Goal: Task Accomplishment & Management: Use online tool/utility

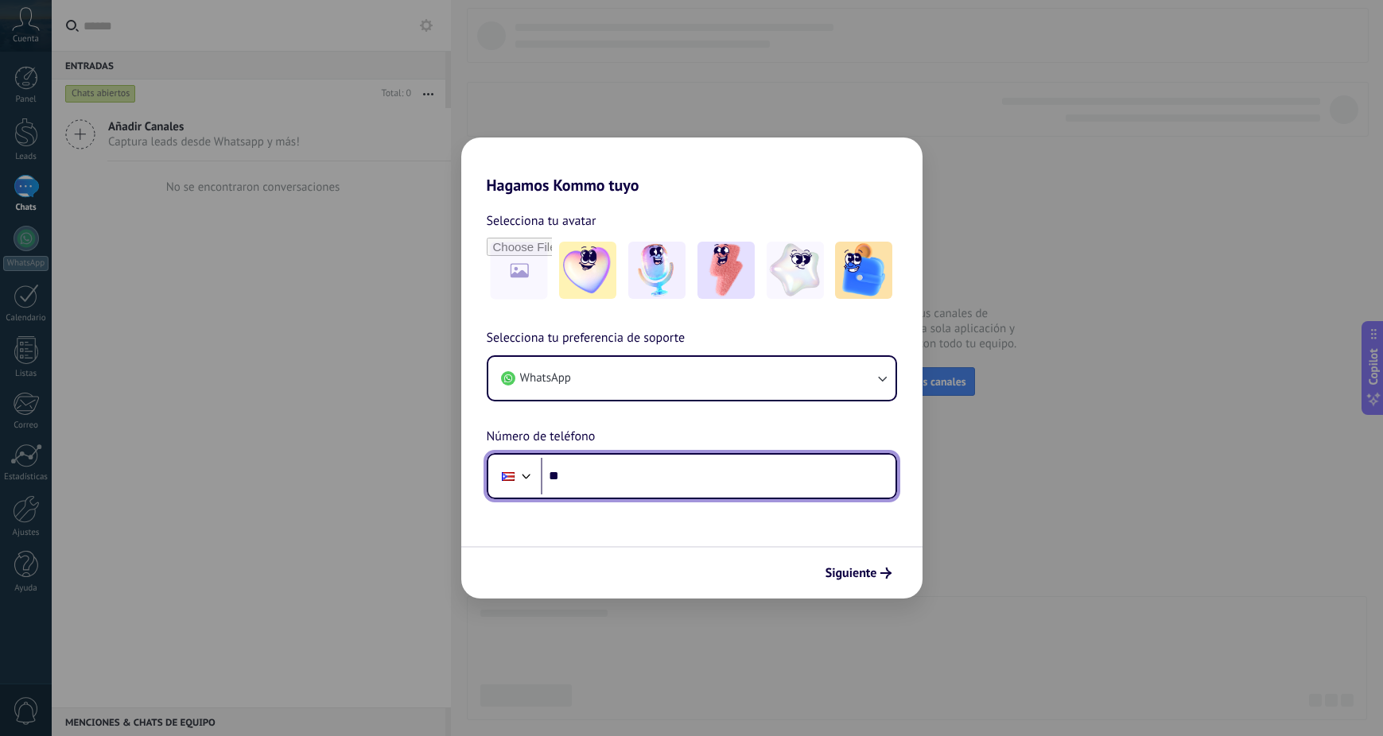
click at [627, 479] on input "**" at bounding box center [718, 476] width 355 height 37
paste input "**********"
click at [591, 476] on input "**********" at bounding box center [718, 476] width 355 height 37
type input "**********"
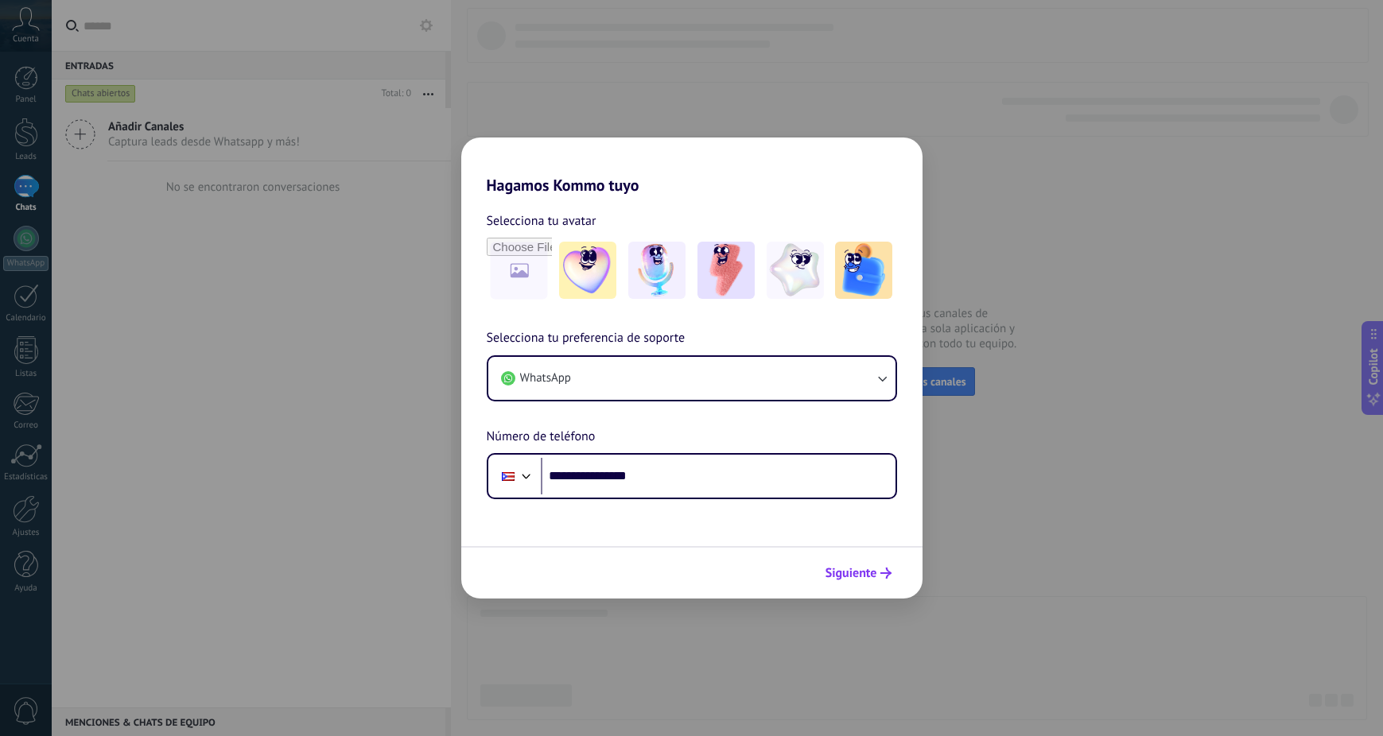
click at [848, 578] on span "Siguiente" at bounding box center [851, 573] width 52 height 11
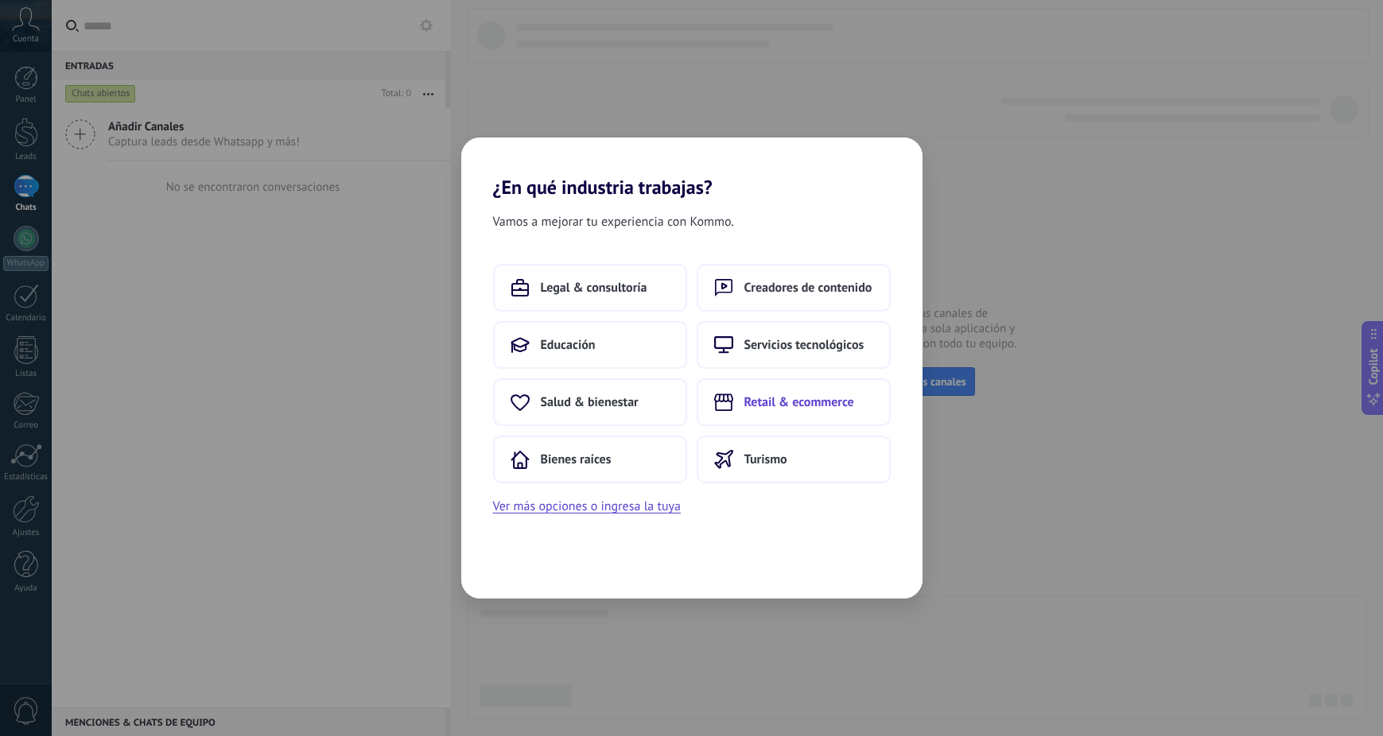
click at [783, 401] on span "Retail & ecommerce" at bounding box center [799, 402] width 110 height 16
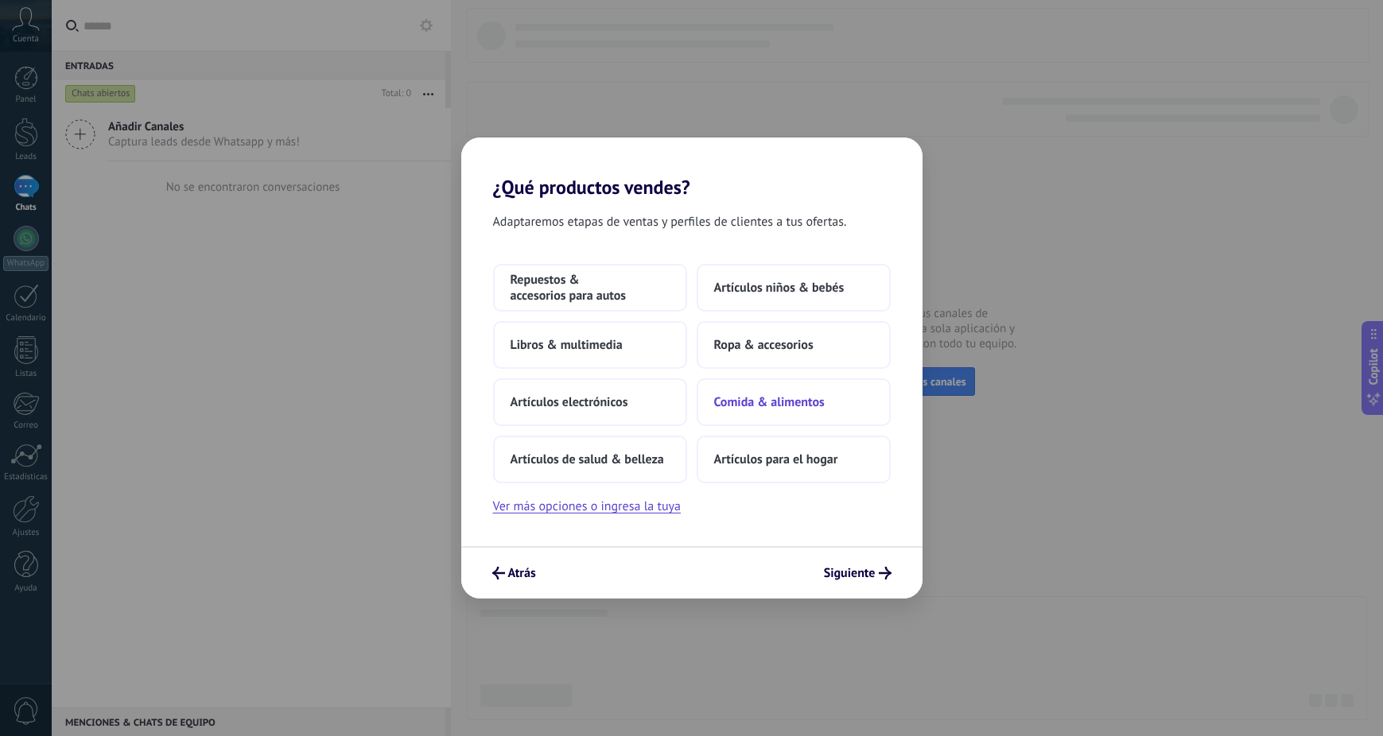
click at [818, 400] on span "Comida & alimentos" at bounding box center [769, 402] width 111 height 16
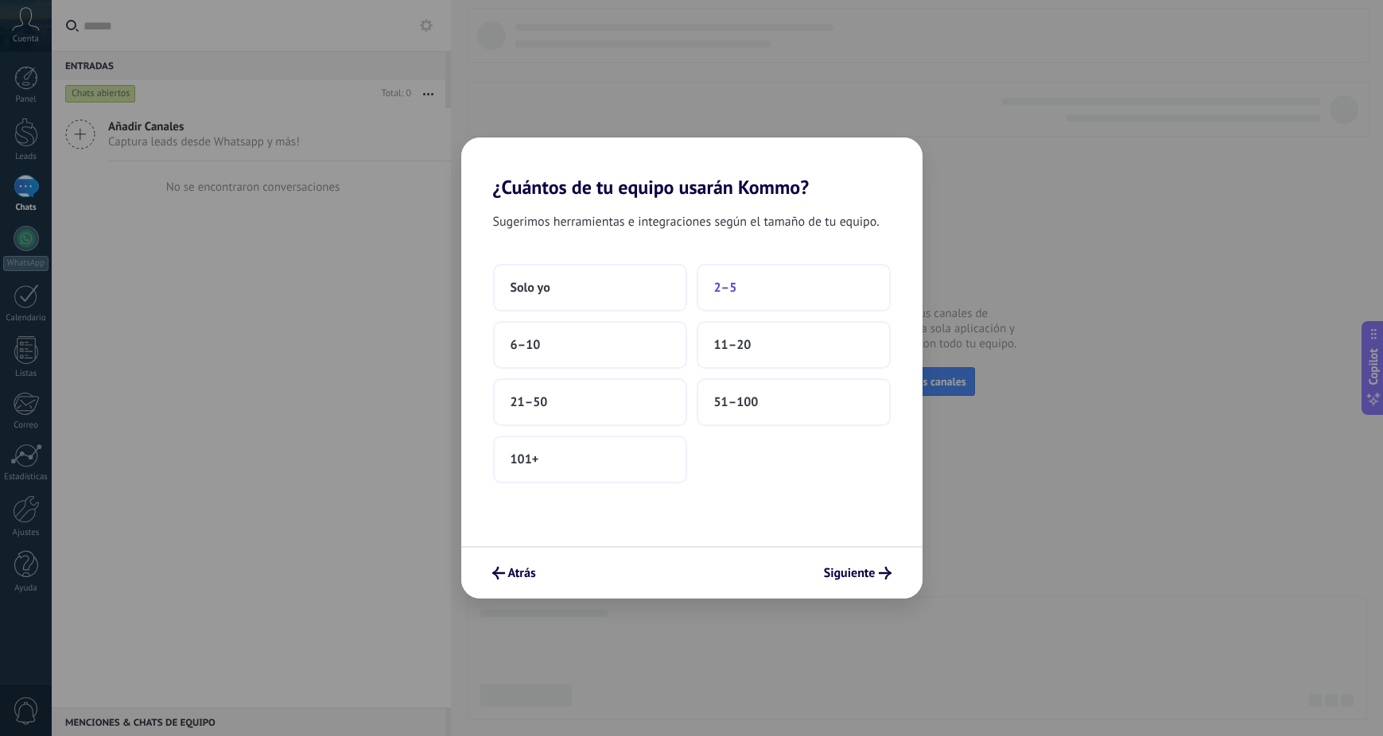
click at [751, 285] on button "2–5" at bounding box center [793, 288] width 194 height 48
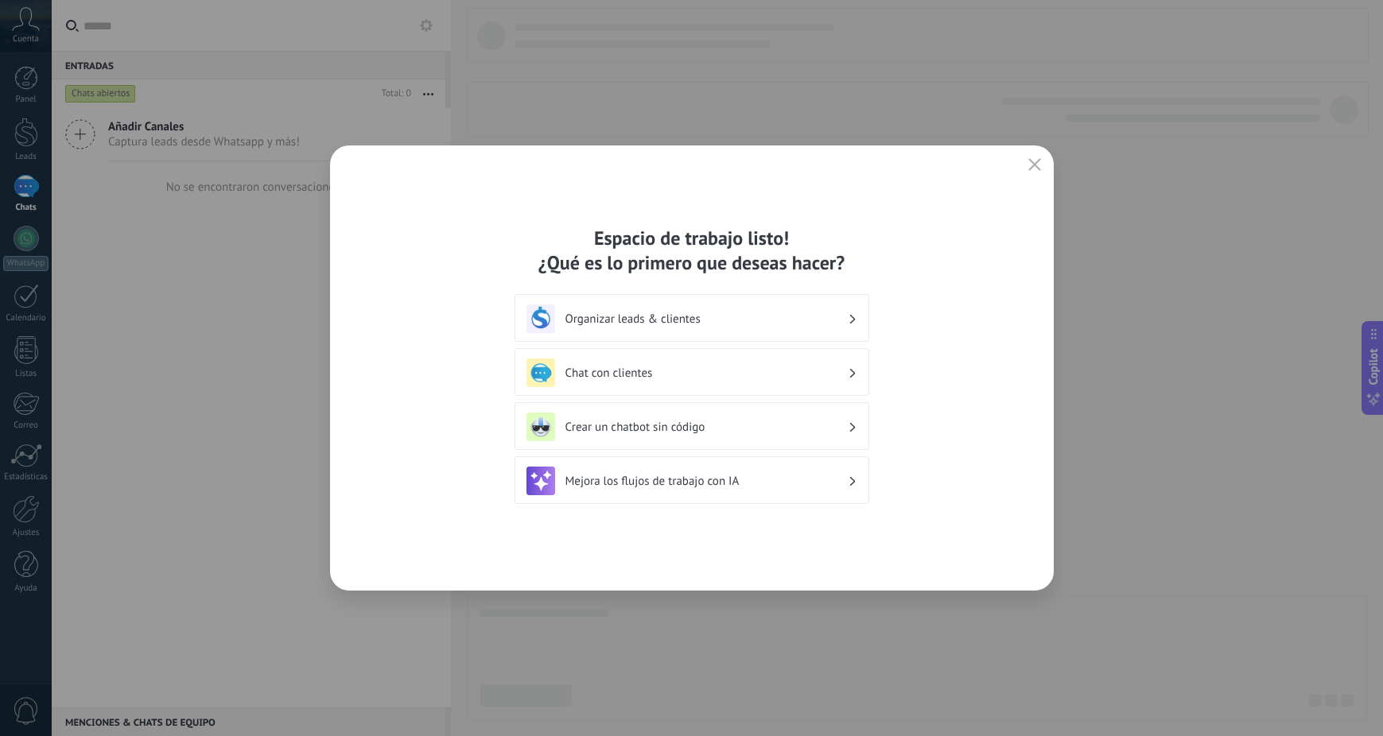
click at [809, 427] on h3 "Crear un chatbot sin código" at bounding box center [706, 427] width 282 height 15
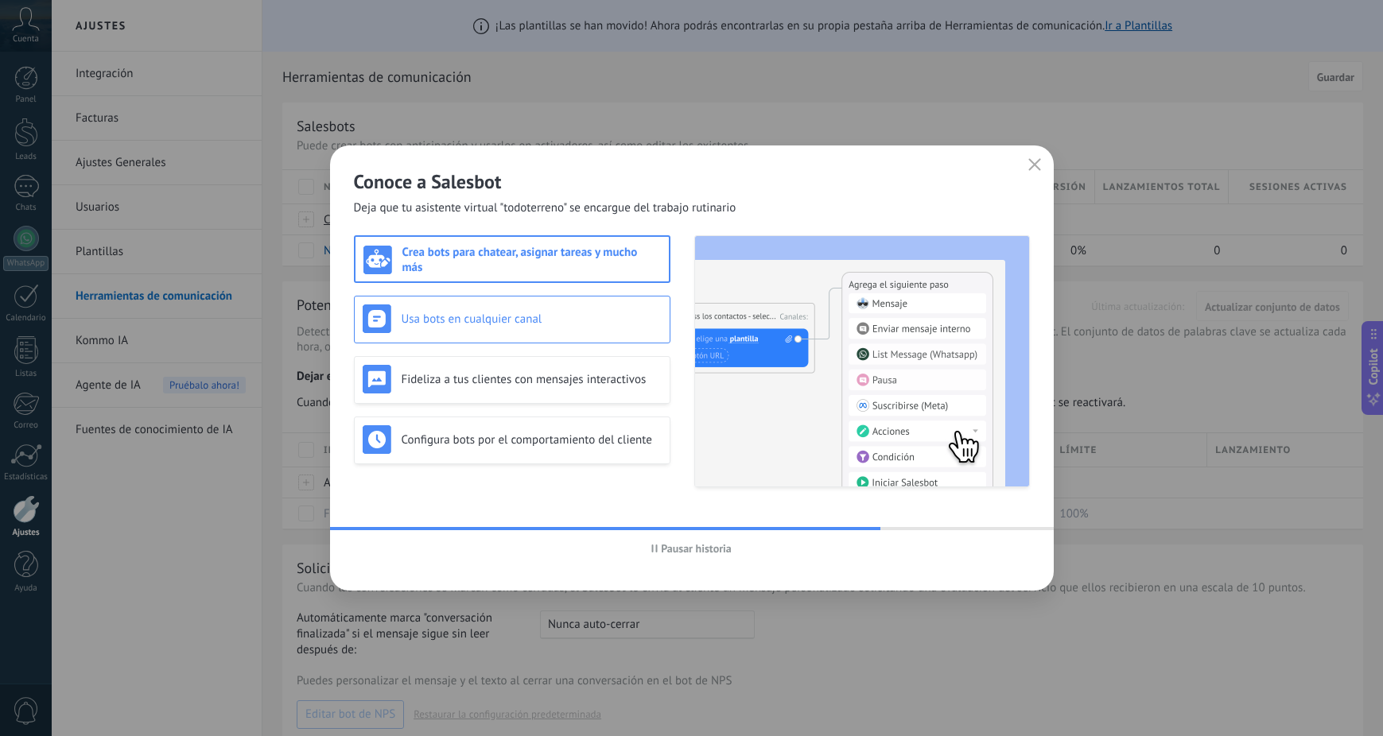
click at [505, 320] on h3 "Usa bots en cualquier canal" at bounding box center [532, 319] width 260 height 15
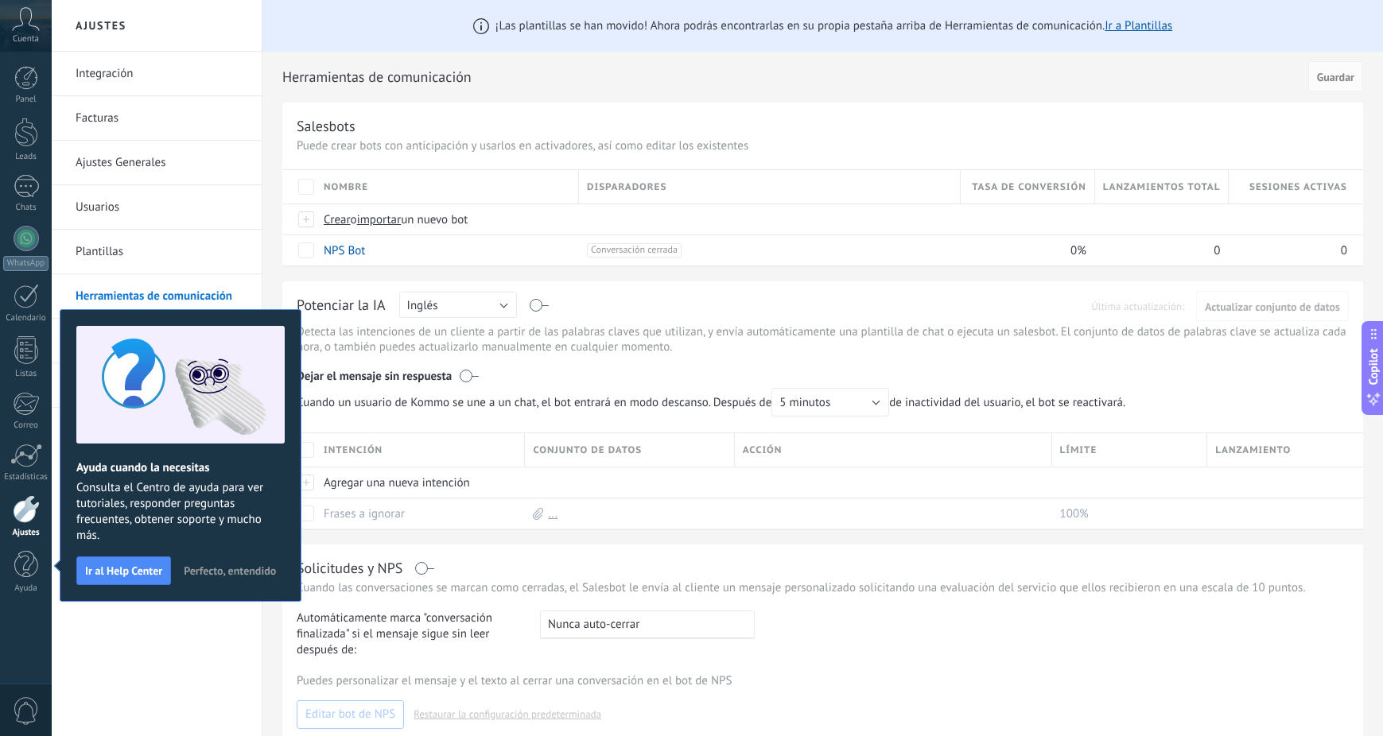
click at [231, 568] on span "Perfecto, entendido" at bounding box center [230, 570] width 92 height 11
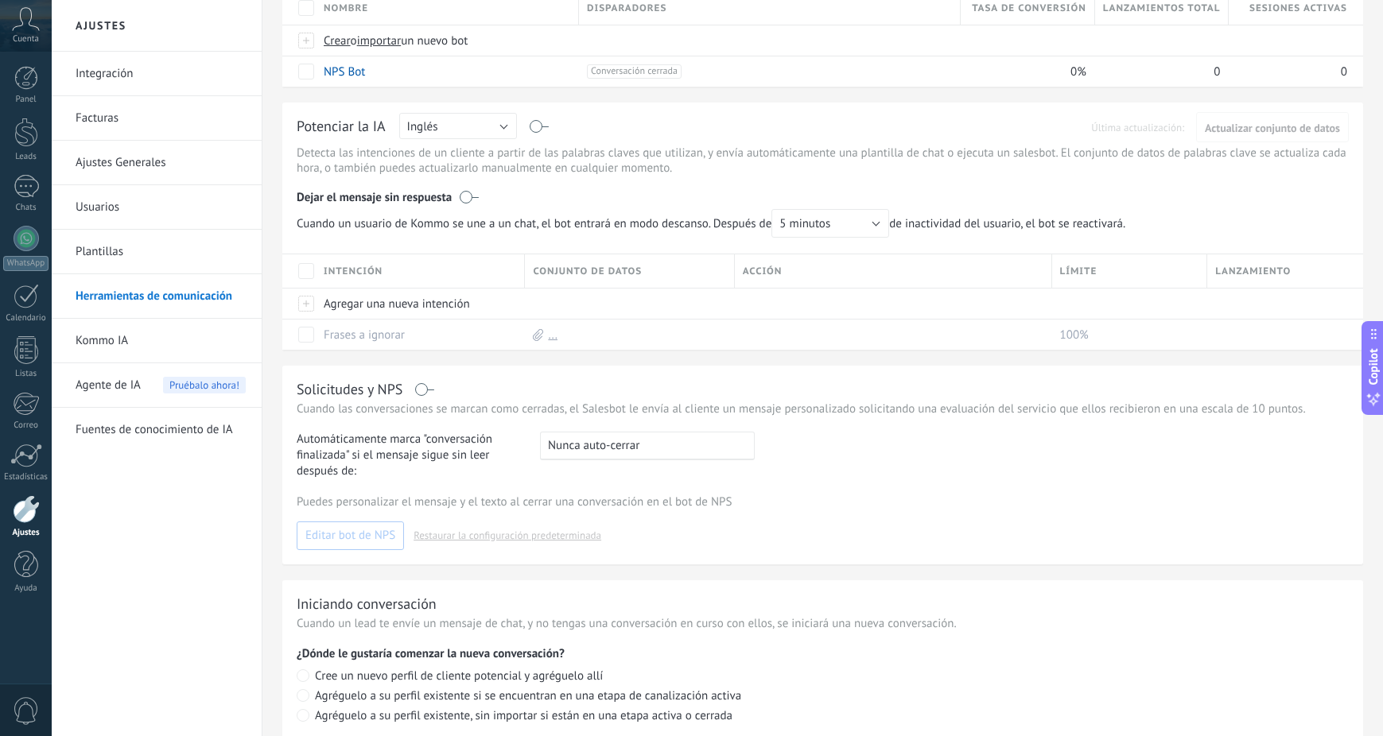
scroll to position [180, 0]
click at [24, 709] on span "0" at bounding box center [26, 711] width 27 height 28
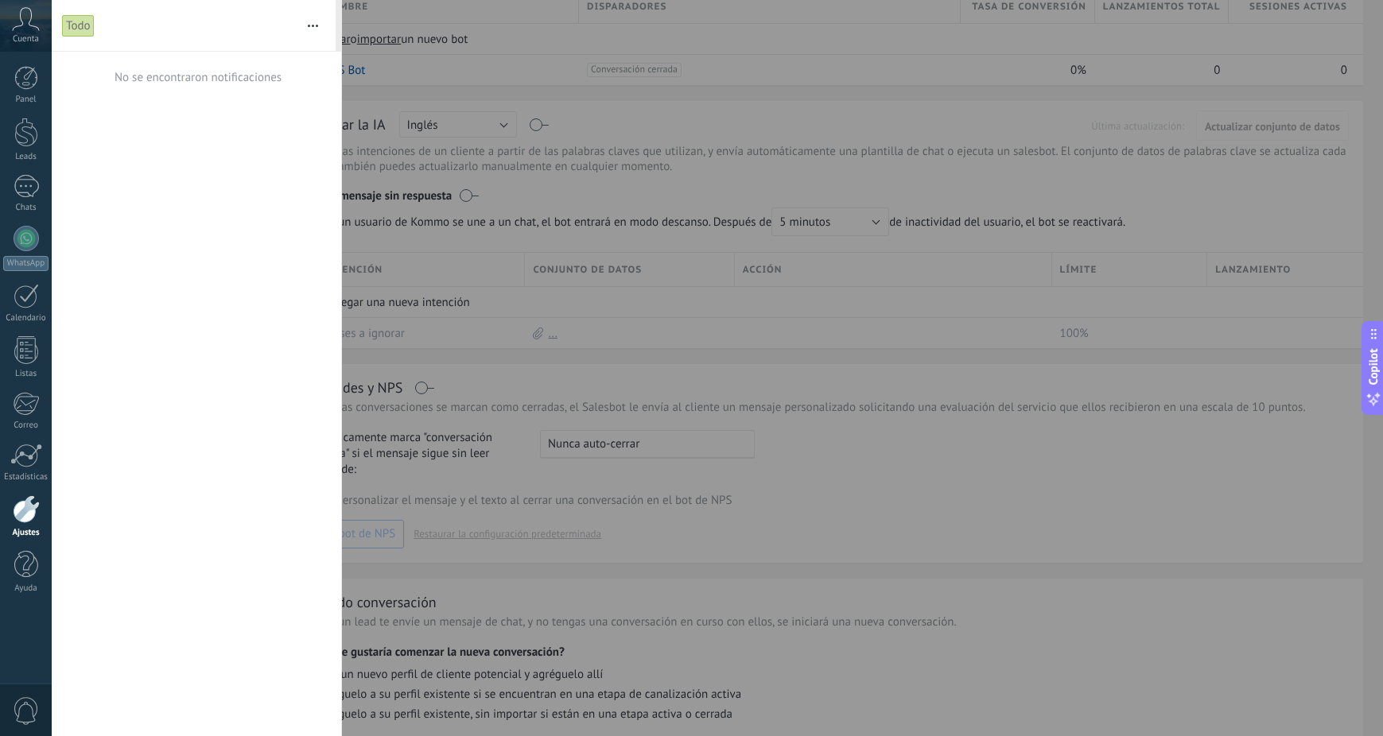
click at [24, 709] on span "0" at bounding box center [26, 711] width 27 height 28
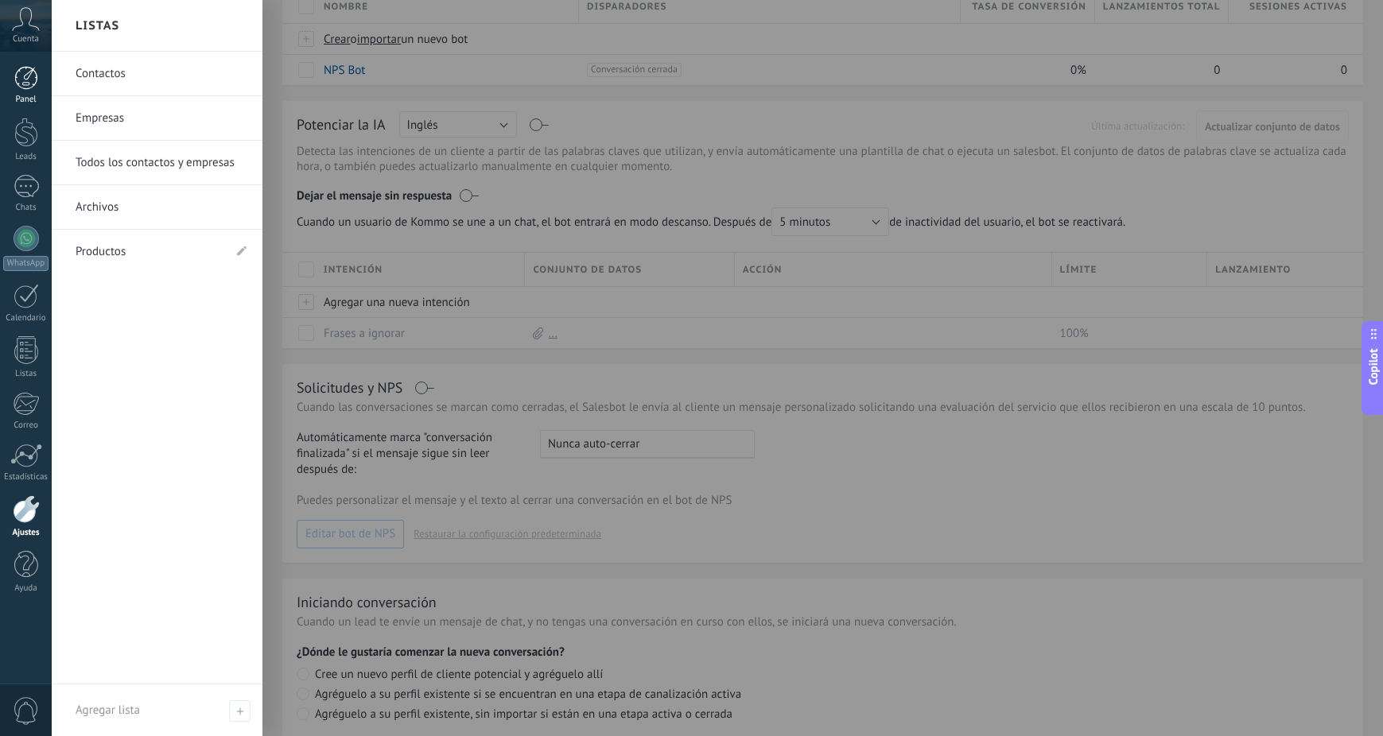
click at [29, 87] on div at bounding box center [26, 78] width 24 height 24
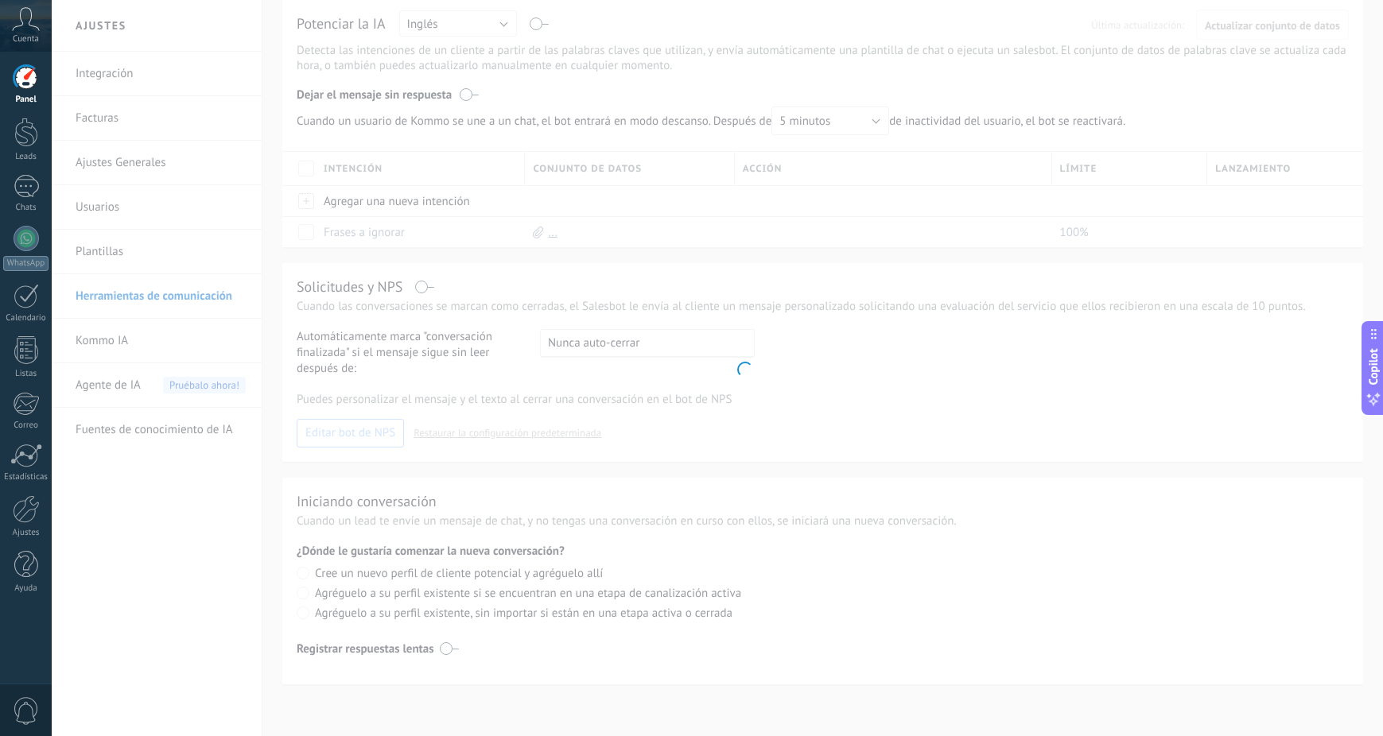
scroll to position [1, 0]
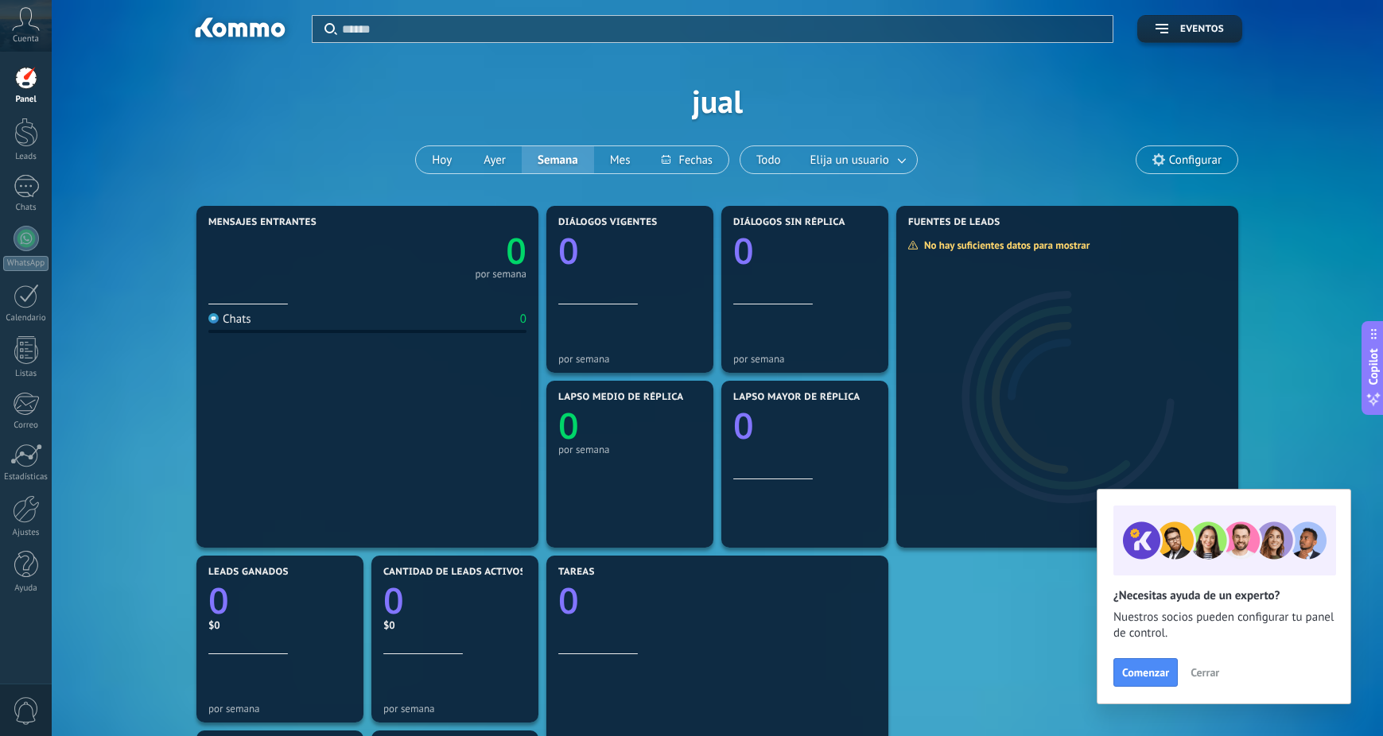
click at [1212, 674] on span "Cerrar" at bounding box center [1204, 672] width 29 height 11
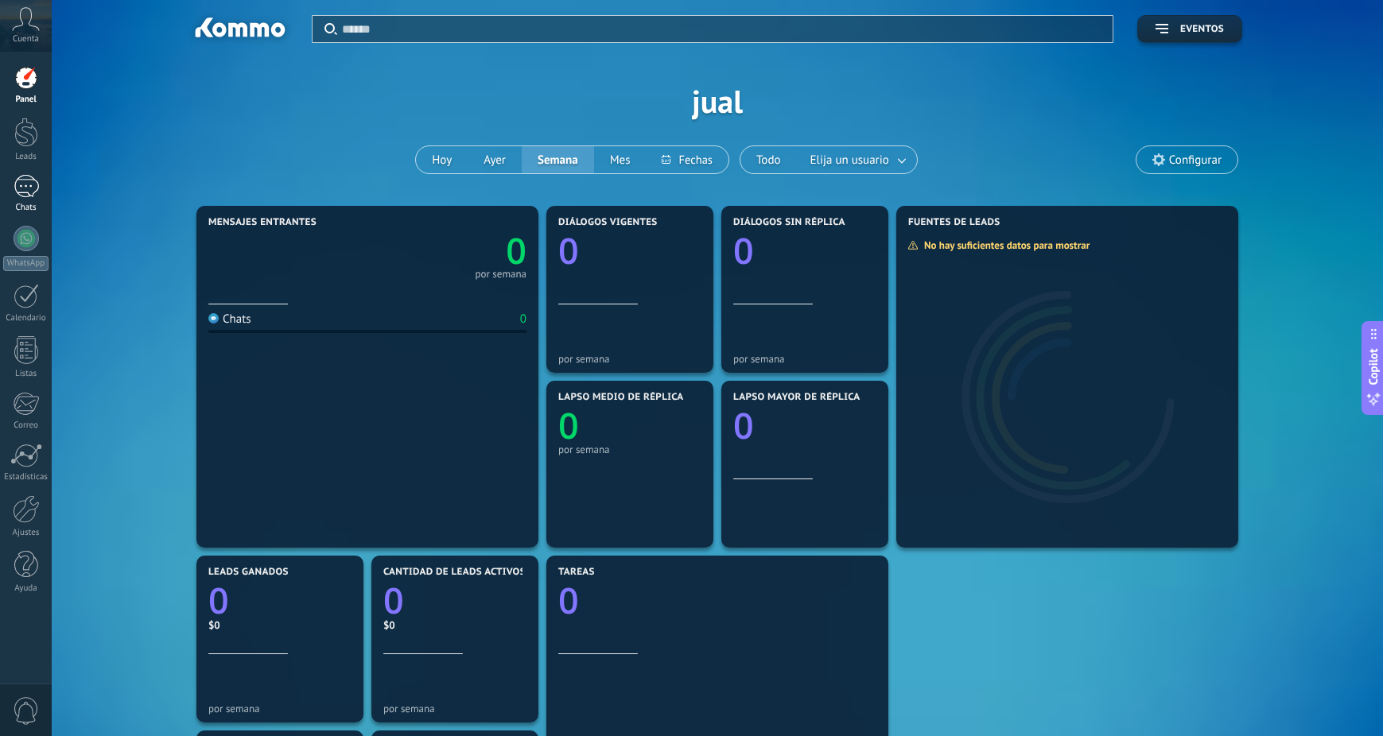
click at [29, 185] on div at bounding box center [26, 186] width 25 height 23
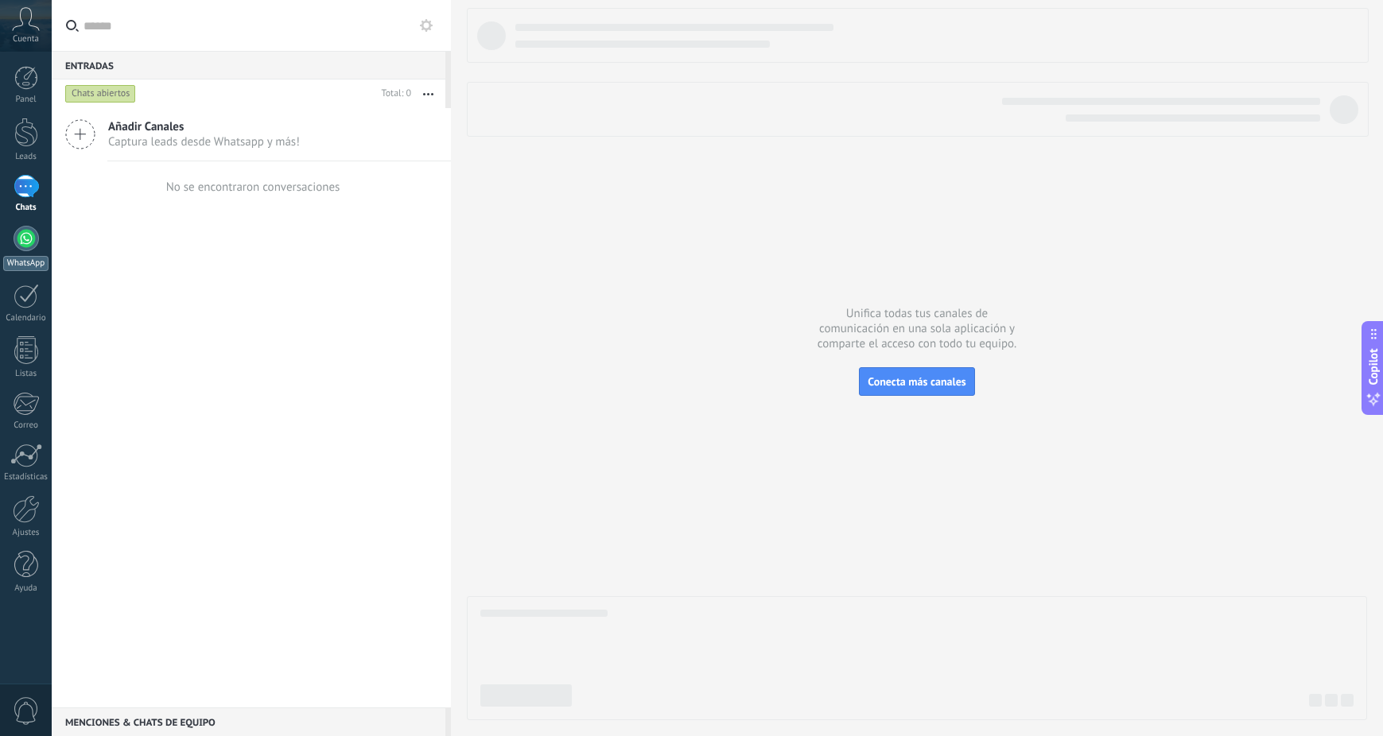
click at [33, 239] on div at bounding box center [26, 238] width 25 height 25
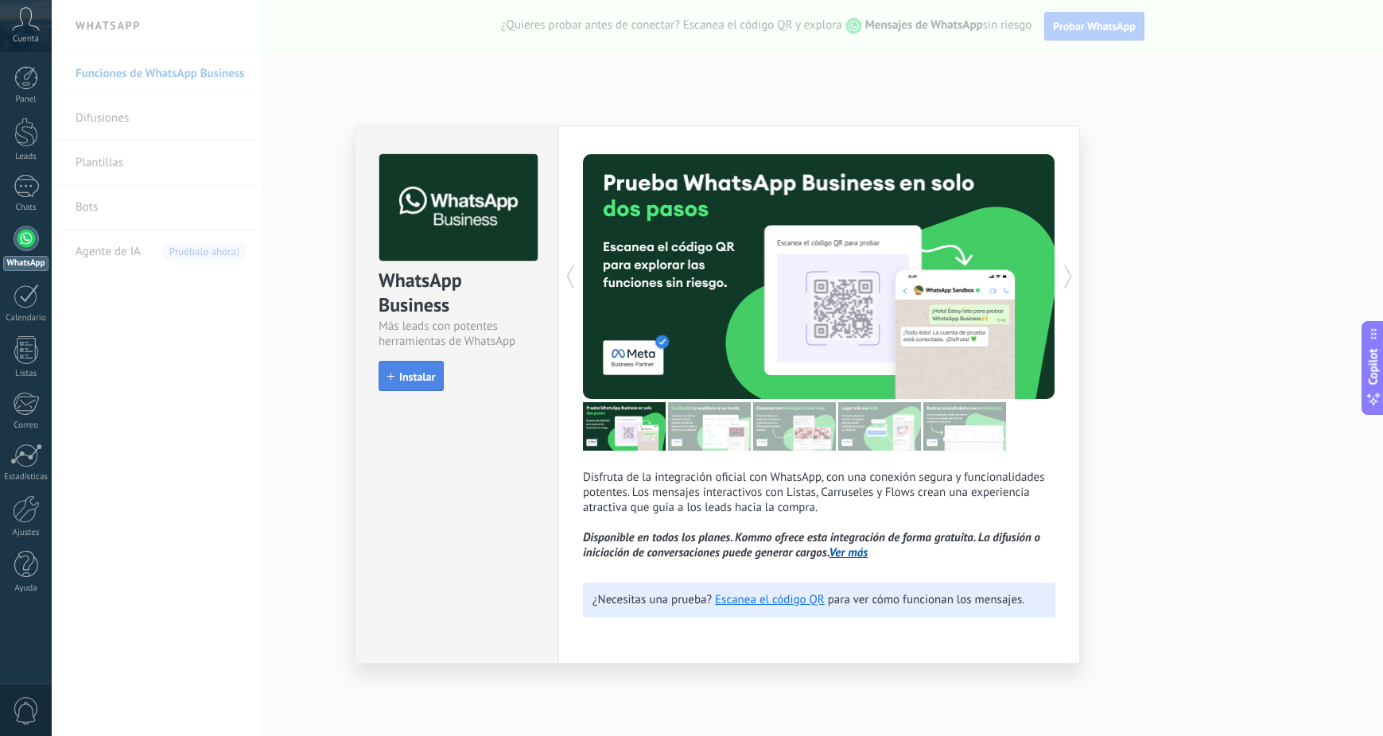
click at [409, 377] on span "Instalar" at bounding box center [417, 376] width 36 height 11
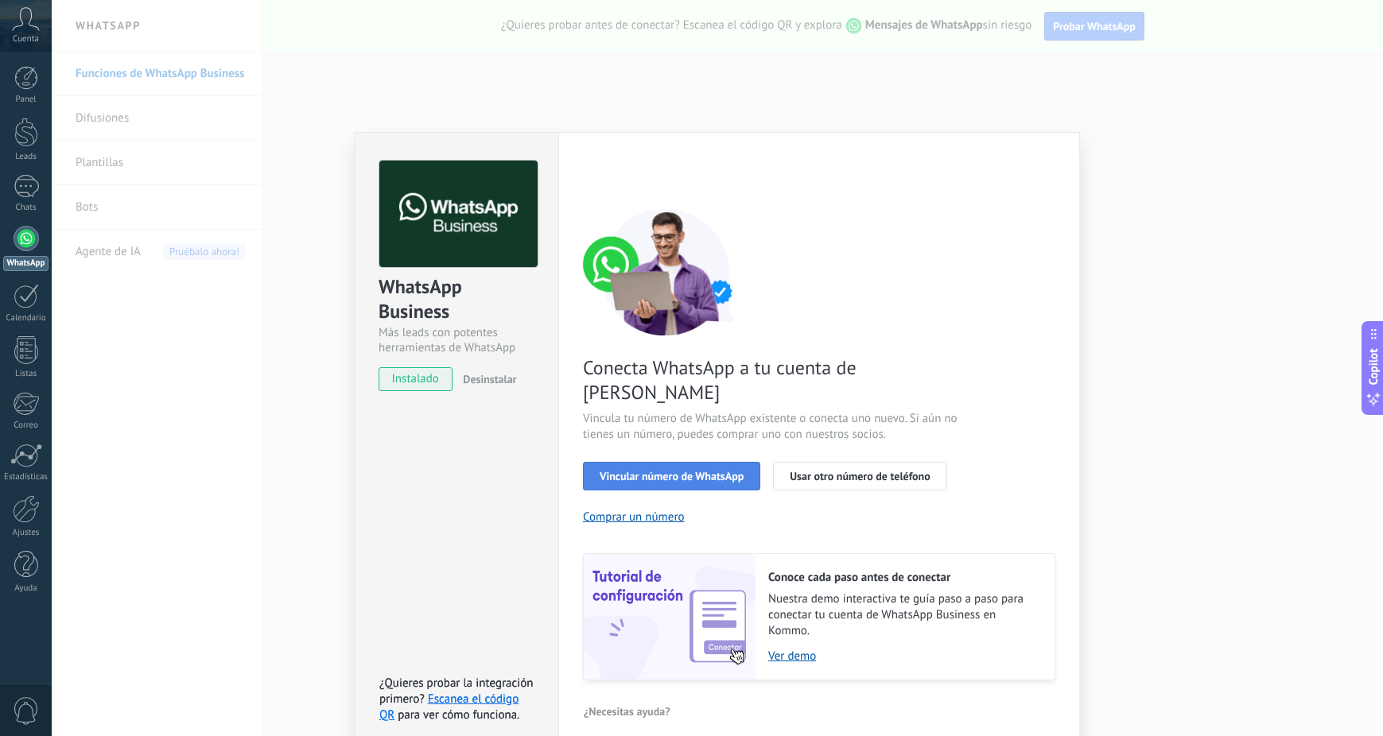
click at [673, 471] on span "Vincular número de WhatsApp" at bounding box center [671, 476] width 144 height 11
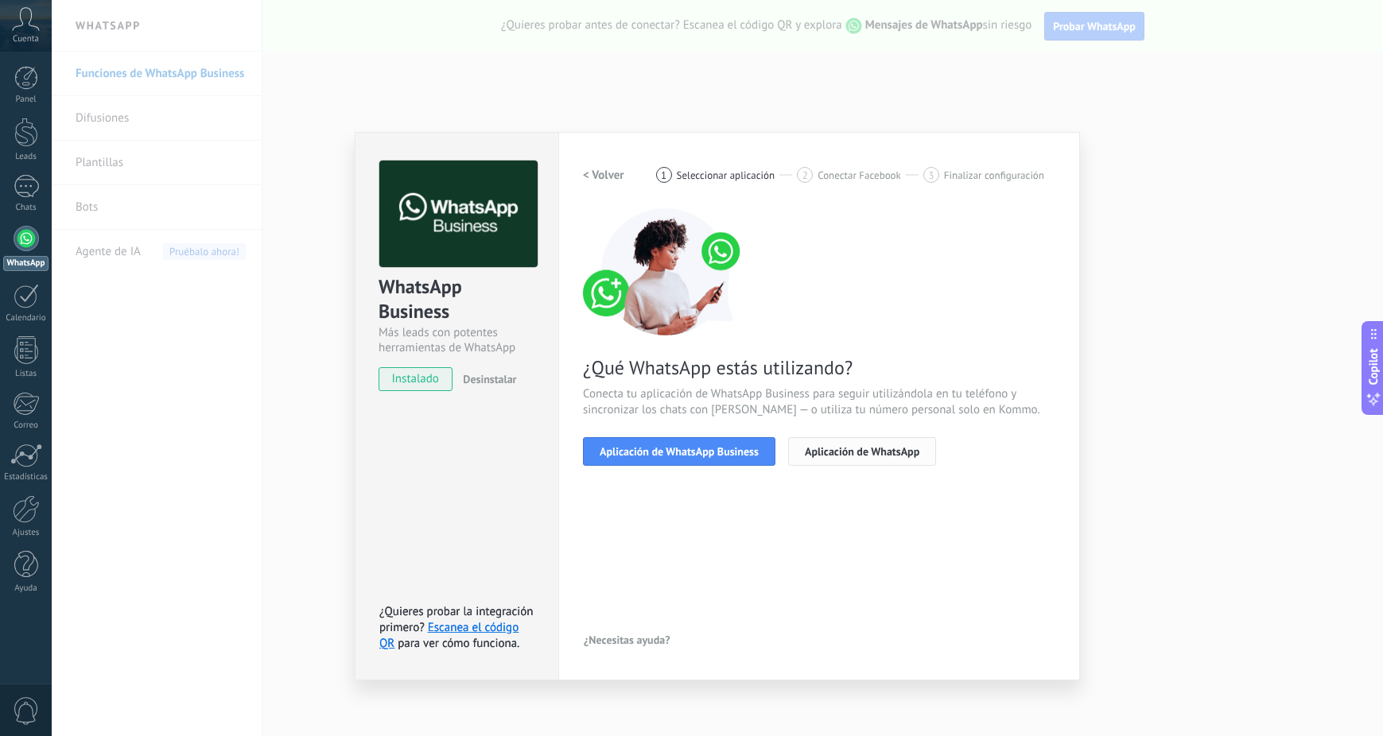
click at [863, 448] on span "Aplicación de WhatsApp" at bounding box center [862, 451] width 114 height 11
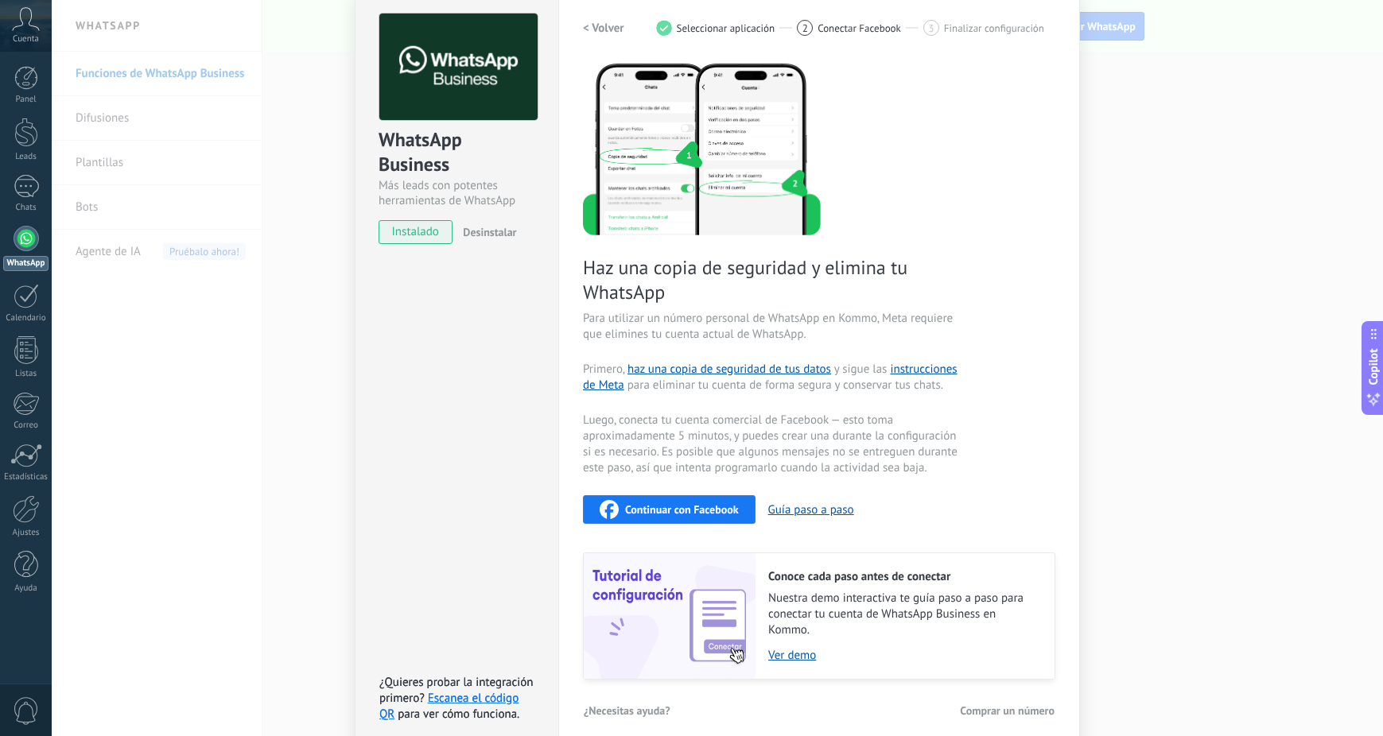
scroll to position [161, 0]
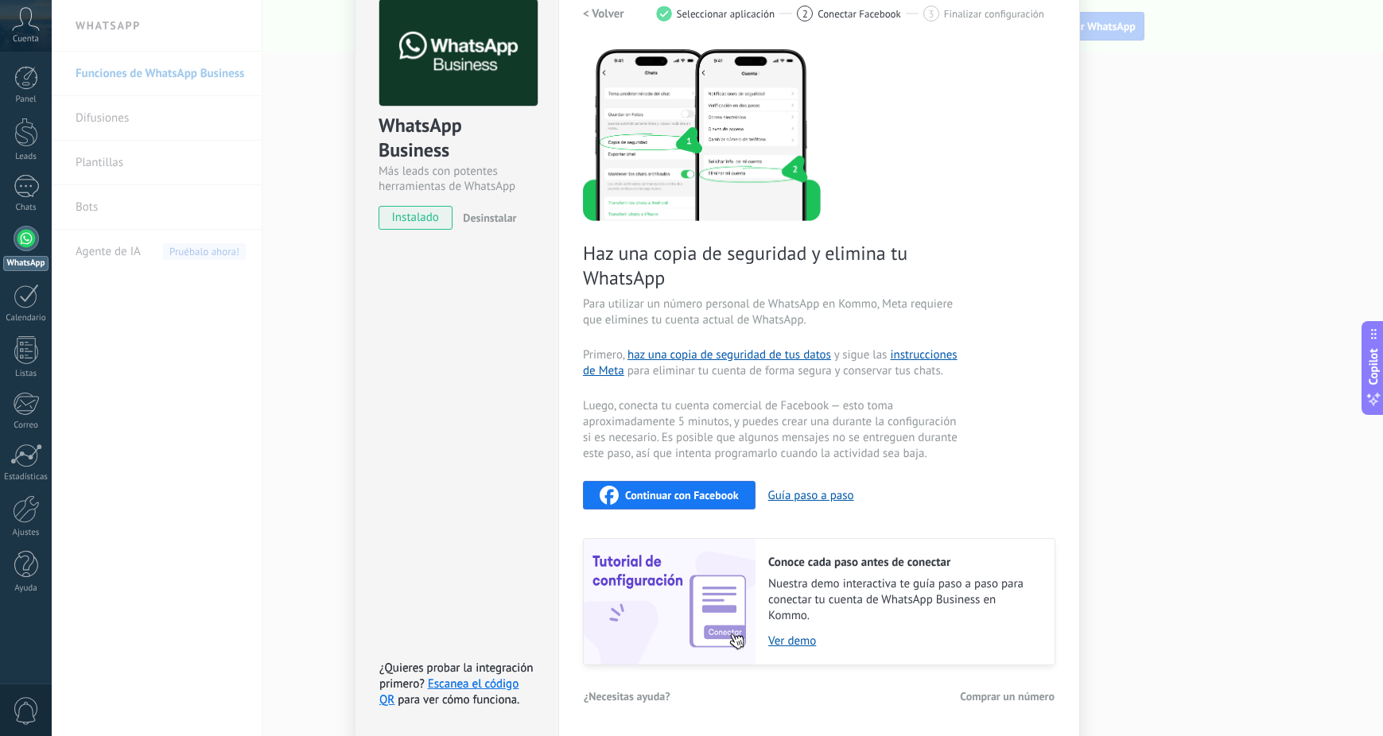
click at [677, 500] on span "Continuar con Facebook" at bounding box center [682, 495] width 114 height 11
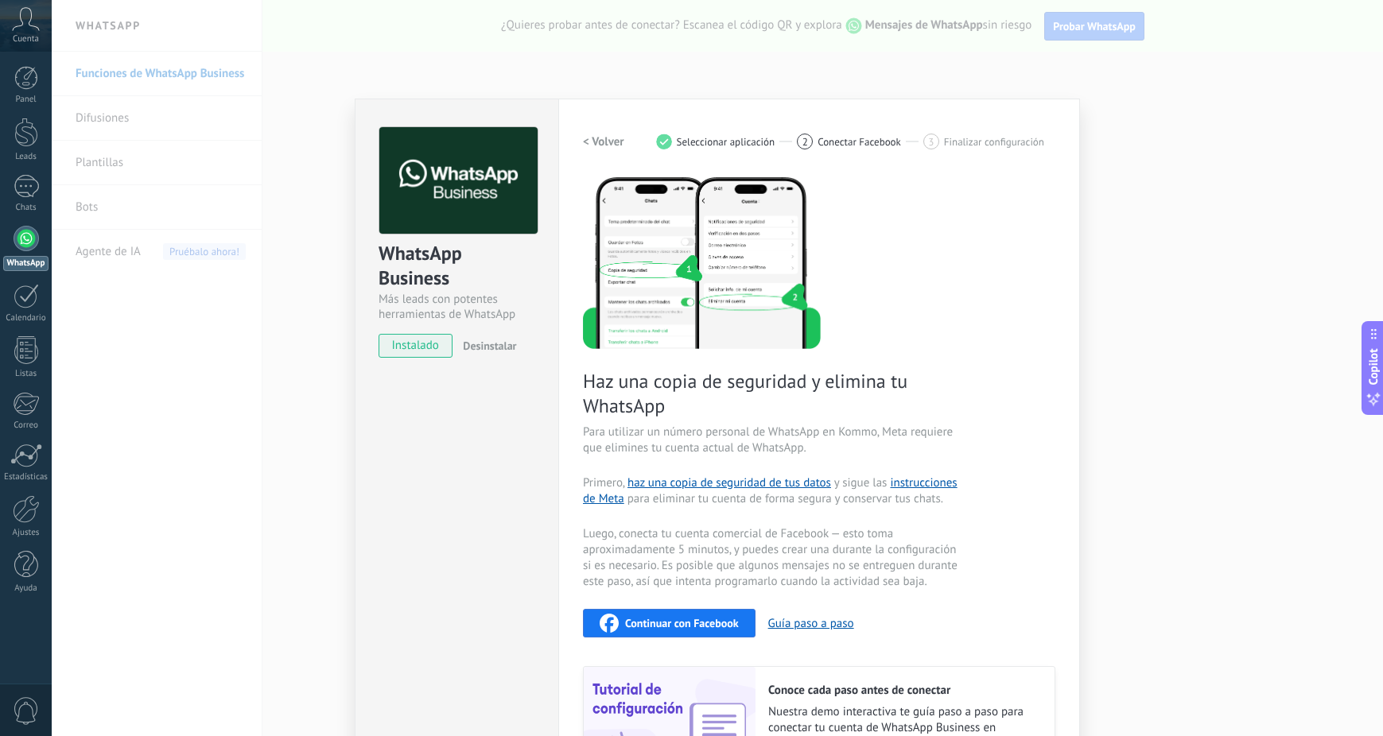
scroll to position [0, 0]
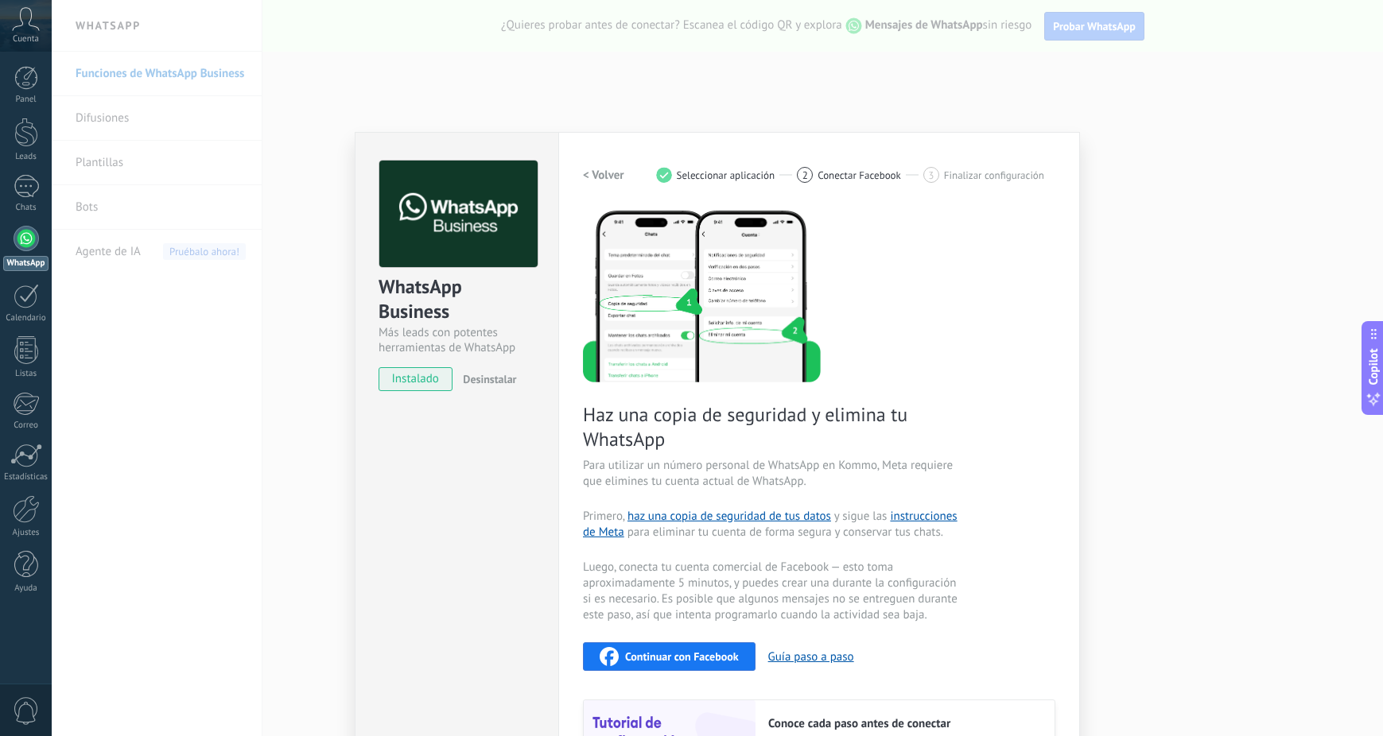
click at [1019, 82] on div "WhatsApp Business Más leads con potentes herramientas de WhatsApp instalado Des…" at bounding box center [717, 368] width 1331 height 736
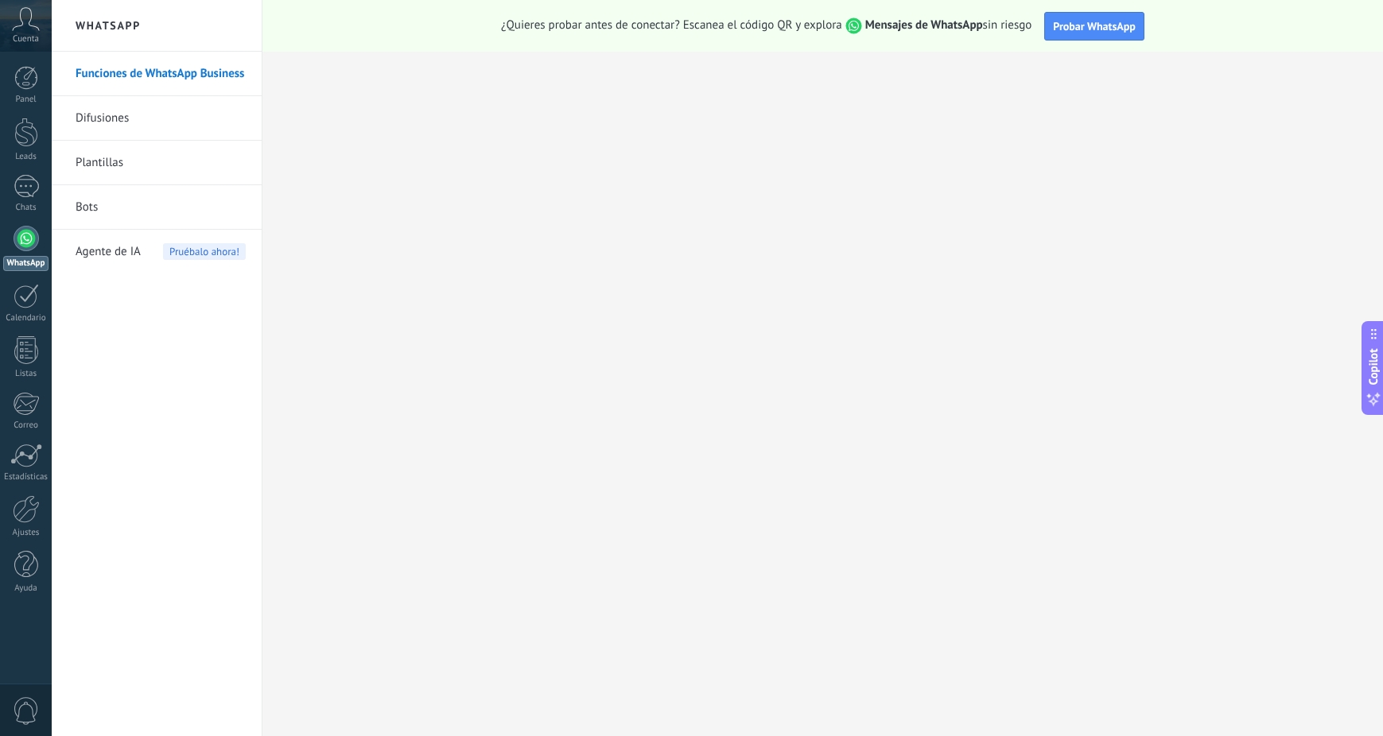
click at [26, 21] on icon at bounding box center [26, 19] width 28 height 24
